Goal: Find specific page/section: Locate a particular part of the current website

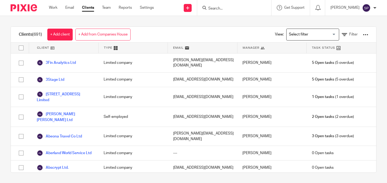
click at [216, 7] on div at bounding box center [234, 8] width 74 height 16
click at [218, 7] on input "Search" at bounding box center [232, 8] width 48 height 5
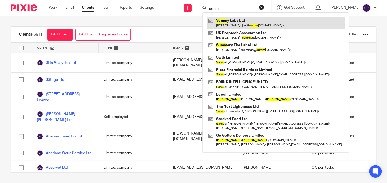
type input "samm"
click at [228, 19] on link at bounding box center [276, 23] width 138 height 12
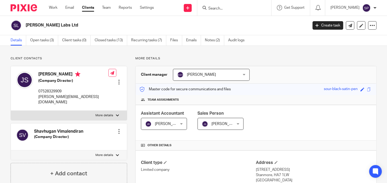
click at [331, 128] on div "Assistant Accountant Jayachandra Ravi Jayachandra Ravi Not selected Aashish A A…" at bounding box center [256, 123] width 241 height 36
click at [367, 89] on span at bounding box center [369, 89] width 4 height 4
